Goal: Go to known website: Access a specific website the user already knows

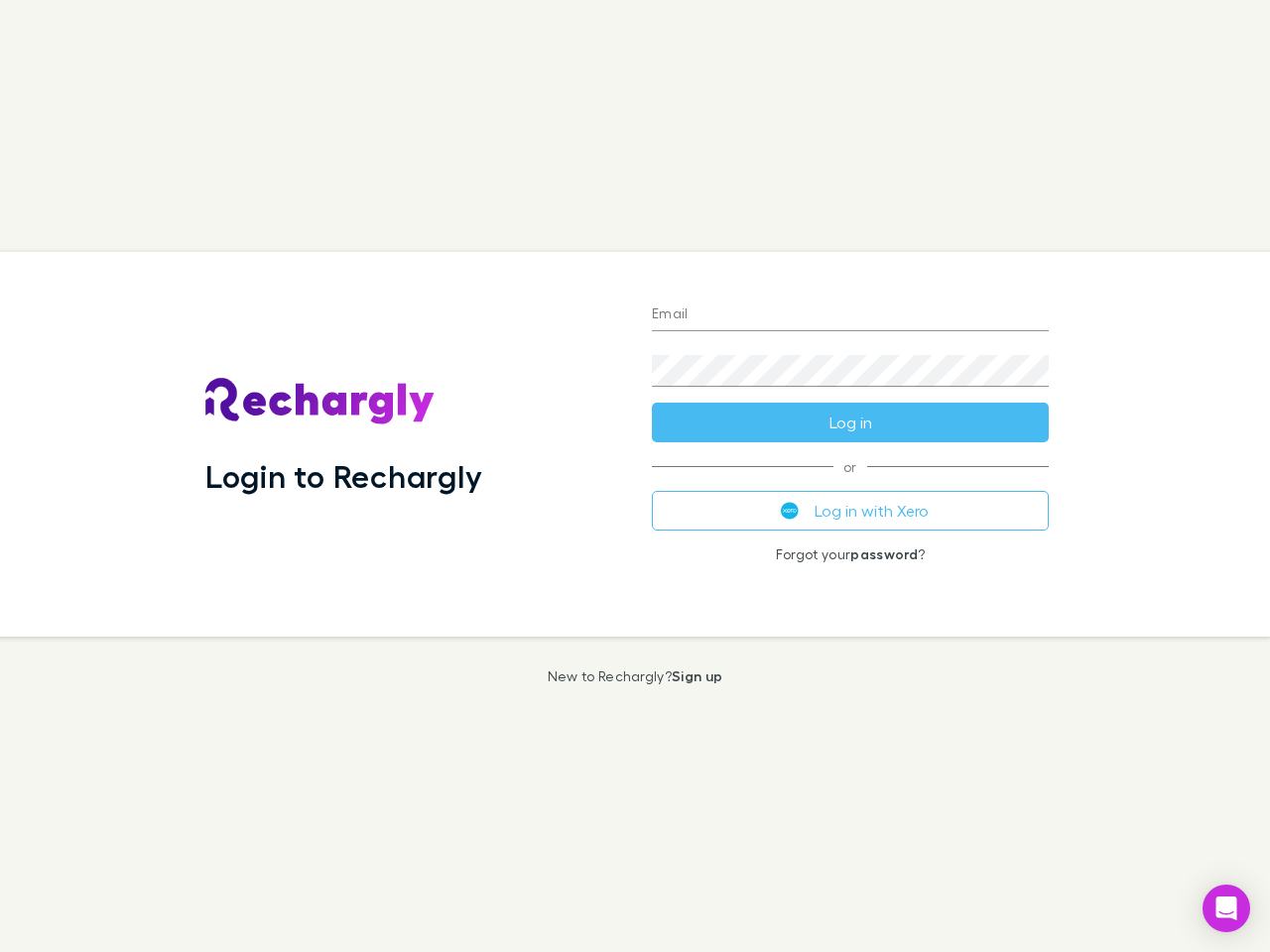
click at [635, 476] on div "Login to Rechargly" at bounding box center [413, 445] width 447 height 385
click at [850, 315] on input "Email" at bounding box center [850, 316] width 397 height 32
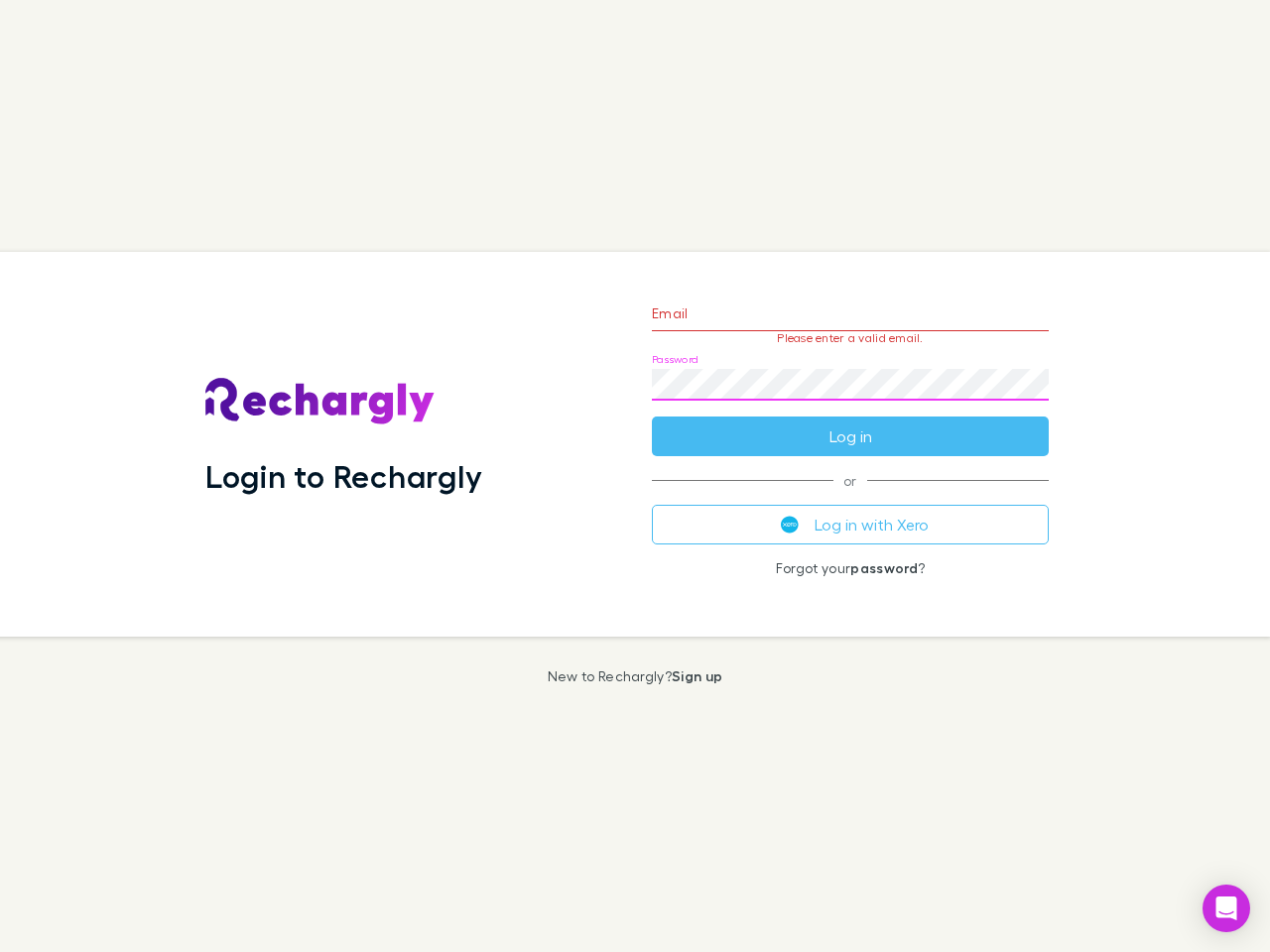
click at [850, 423] on form "Email Please enter a valid email. Password Log in" at bounding box center [850, 370] width 397 height 172
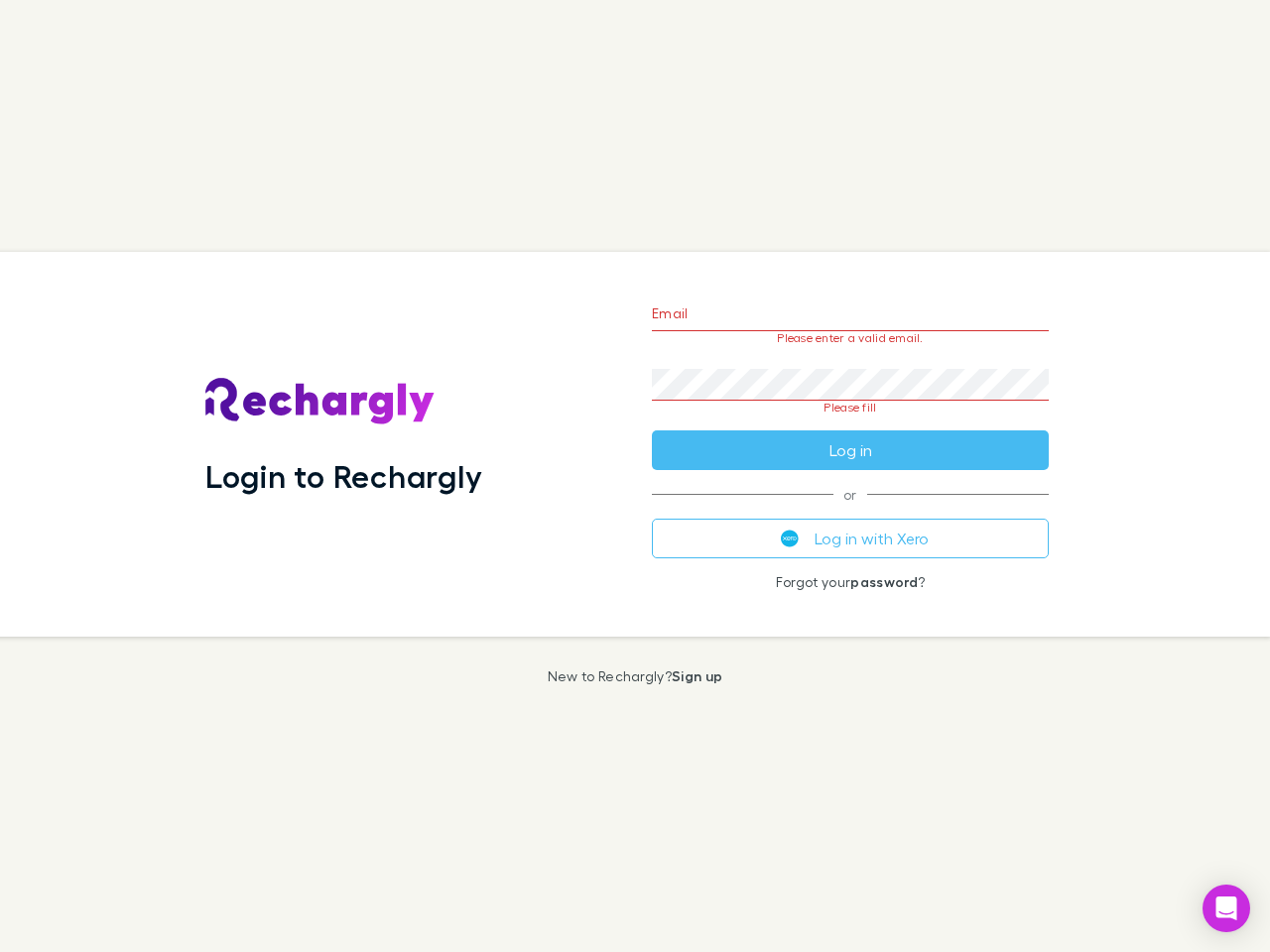
click at [850, 510] on div "Email Please enter a valid email. Password Please fill Log in or Log in with Xe…" at bounding box center [850, 445] width 429 height 385
click at [1226, 909] on icon "Open Intercom Messenger" at bounding box center [1226, 909] width 21 height 24
